Goal: Transaction & Acquisition: Purchase product/service

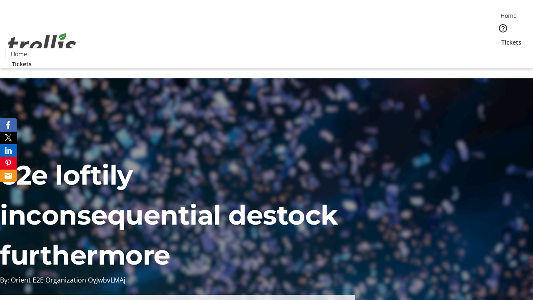
click at [501, 38] on span "Tickets" at bounding box center [511, 42] width 20 height 9
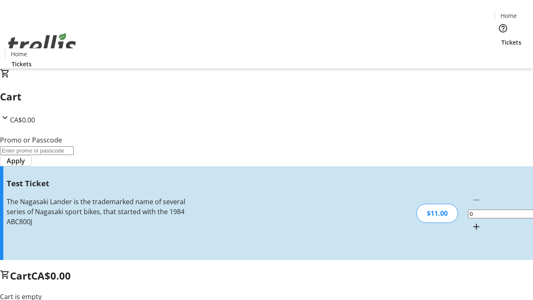
click at [471, 221] on mat-icon "Increment by one" at bounding box center [476, 226] width 10 height 10
type input "1"
type input "UNLOCK"
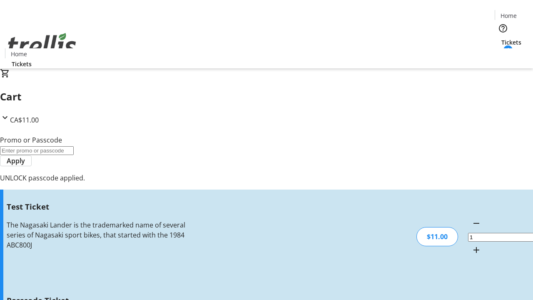
type input "5"
